Goal: Navigation & Orientation: Go to known website

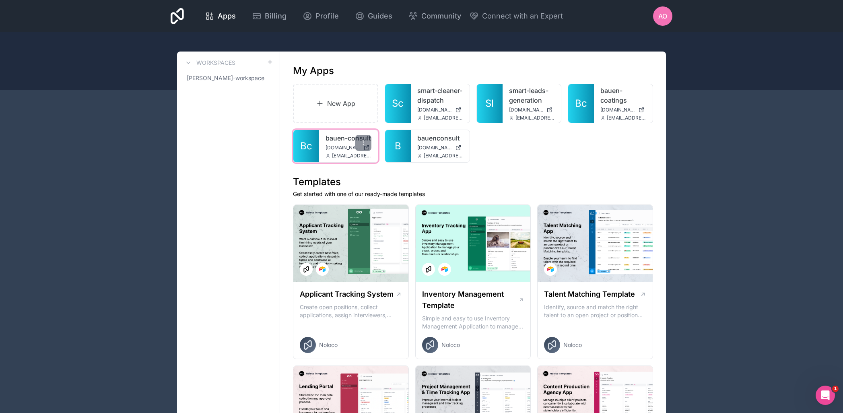
click at [323, 150] on div "bauen-consult bauen-consult.noloco.co andreia@bauen-solutions.ai" at bounding box center [348, 146] width 59 height 32
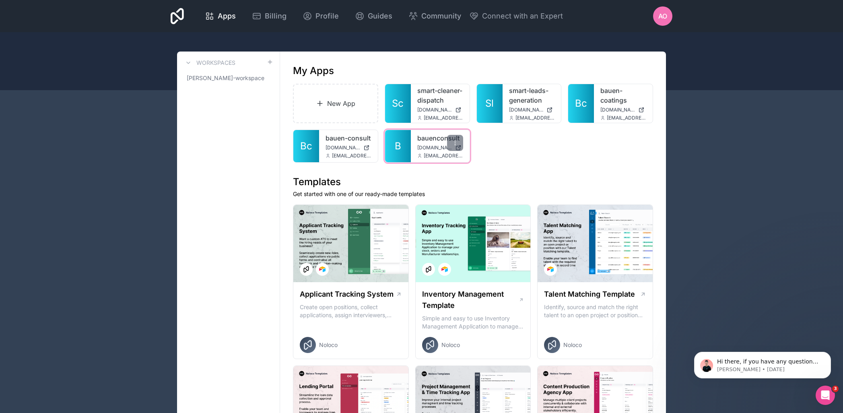
click at [416, 152] on div "bauenconsult bauenconsult.noloco.co andreia@bauen-solutions.ai" at bounding box center [440, 146] width 59 height 32
click at [426, 159] on span "andreia@bauen-solutions.ai" at bounding box center [443, 156] width 39 height 6
click at [414, 162] on div "bauenconsult bauenconsult.noloco.co andreia@bauen-solutions.ai" at bounding box center [440, 146] width 59 height 32
click at [428, 151] on span "bauenconsult.noloco.co" at bounding box center [434, 147] width 35 height 6
